Goal: Transaction & Acquisition: Download file/media

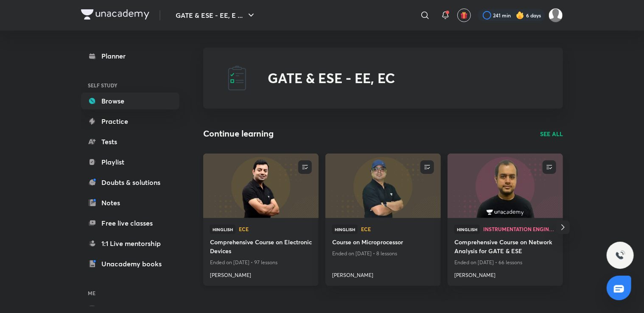
click at [248, 243] on h4 "Comprehensive Course on Electronic Devices" at bounding box center [261, 247] width 102 height 20
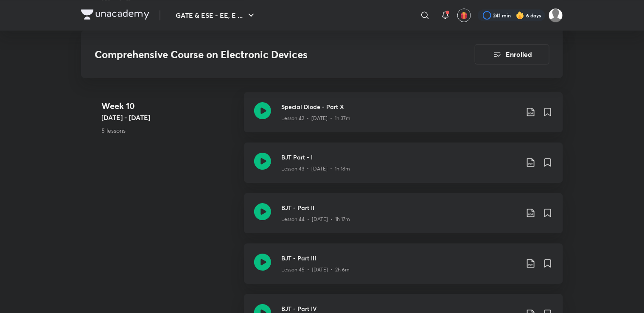
scroll to position [2950, 0]
click at [529, 213] on icon at bounding box center [530, 211] width 10 height 10
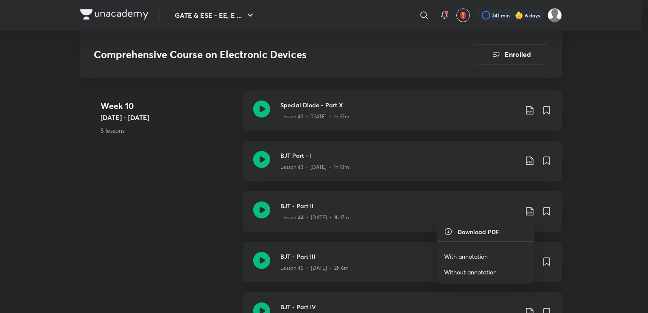
click at [458, 257] on p "With annotation" at bounding box center [466, 256] width 44 height 9
